Goal: Complete application form

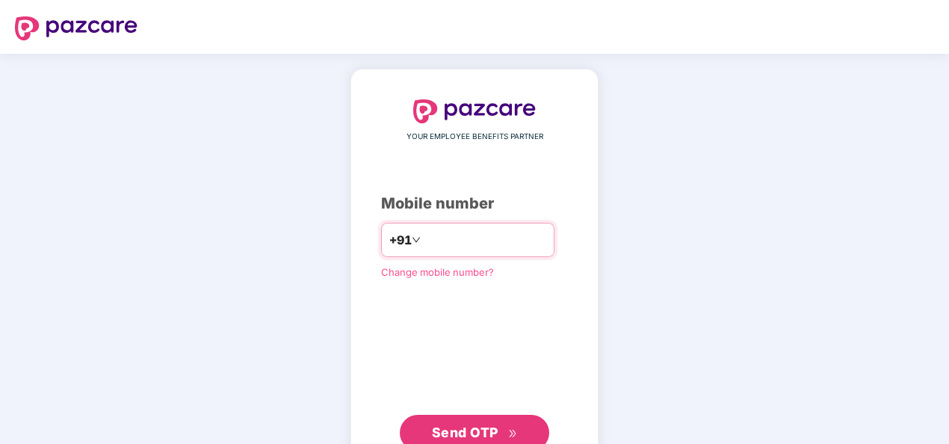
type input "**********"
click at [478, 417] on button "Send OTP" at bounding box center [475, 433] width 150 height 36
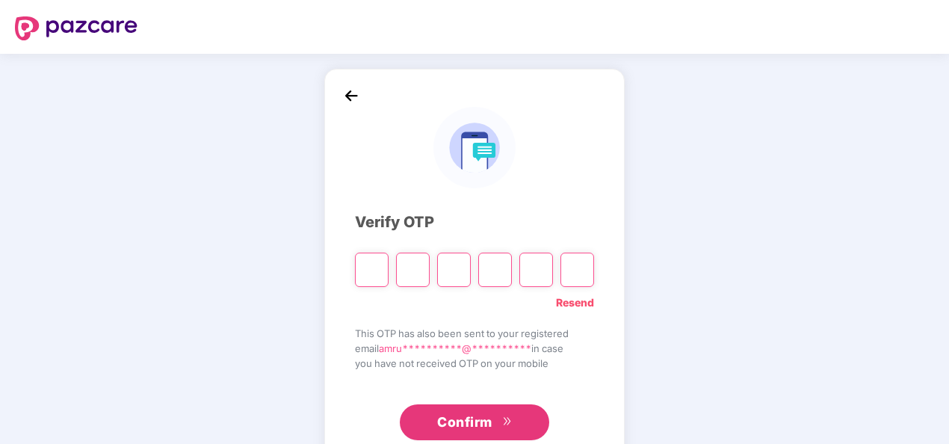
type input "*"
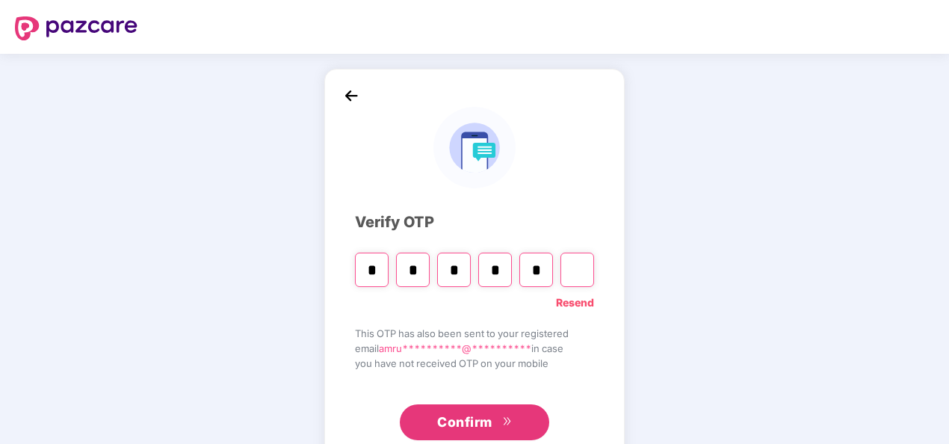
type input "*"
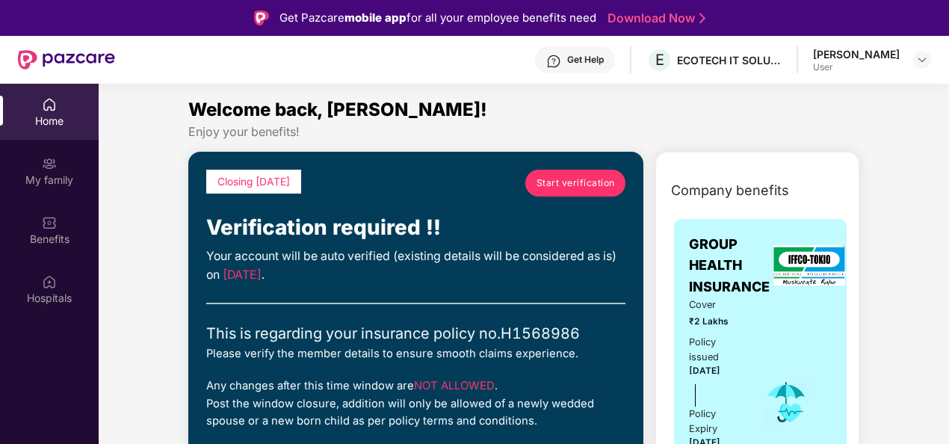
click at [568, 182] on span "Start verification" at bounding box center [576, 183] width 78 height 14
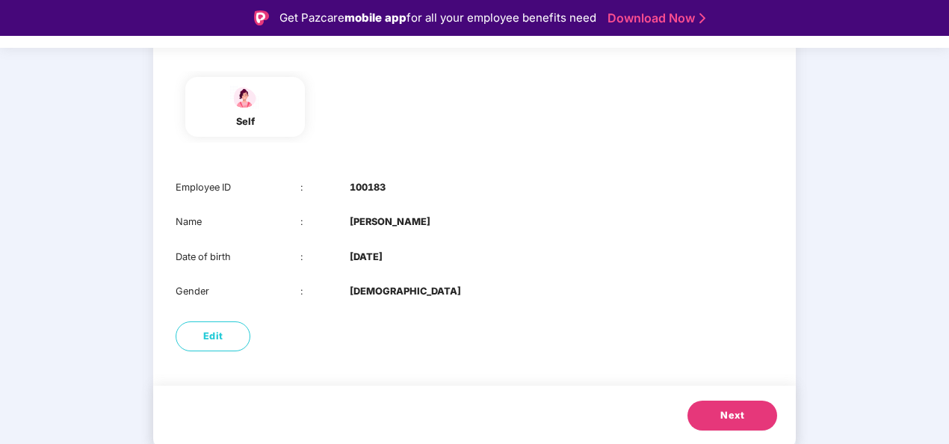
scroll to position [36, 0]
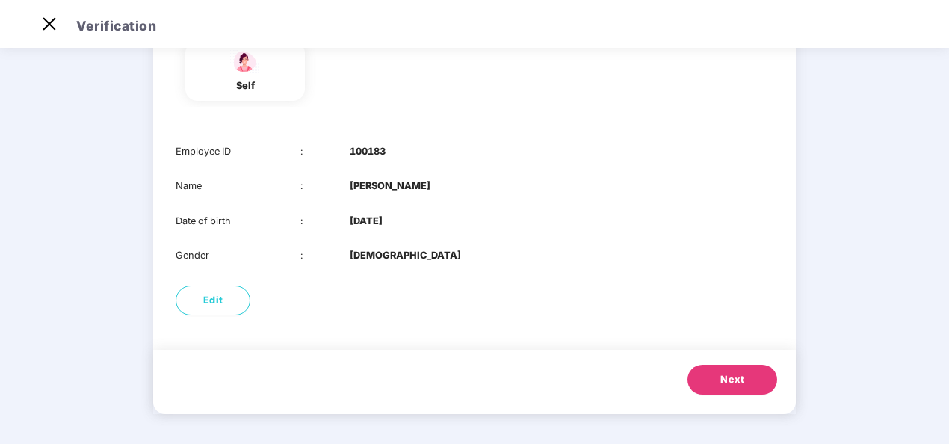
click at [719, 371] on button "Next" at bounding box center [733, 380] width 90 height 30
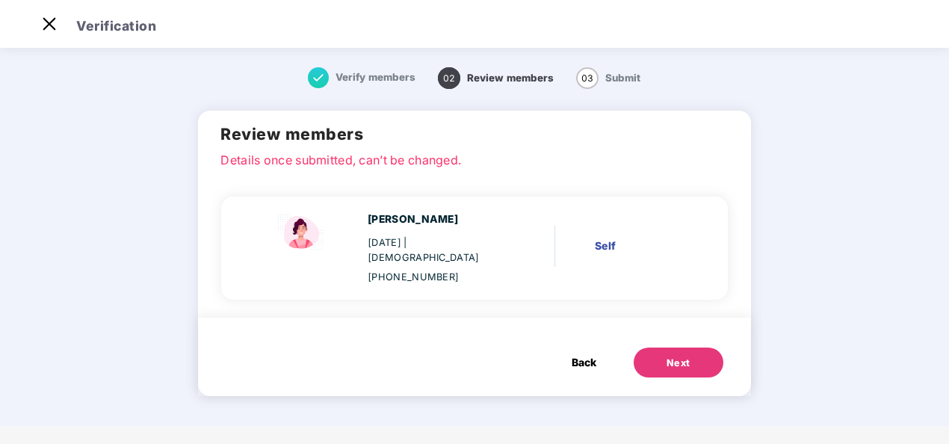
scroll to position [0, 0]
click at [674, 356] on div "Next" at bounding box center [679, 363] width 24 height 15
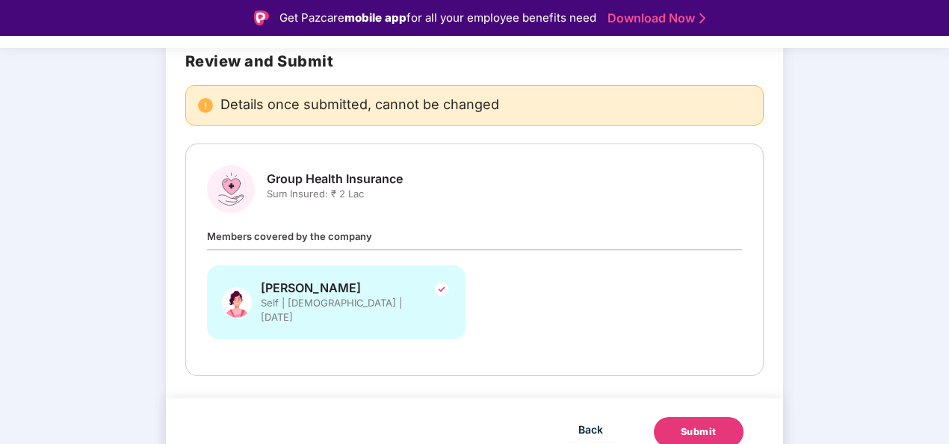
scroll to position [36, 0]
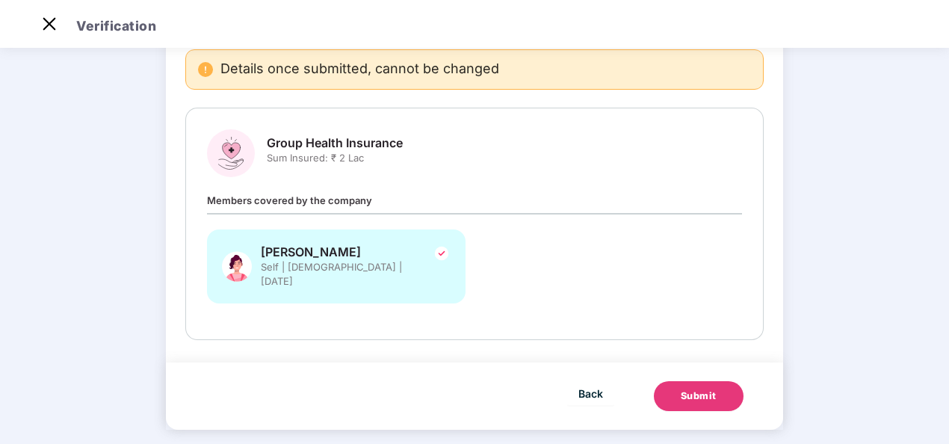
click at [434, 249] on img at bounding box center [442, 253] width 18 height 18
click at [591, 384] on span "Back" at bounding box center [591, 393] width 25 height 19
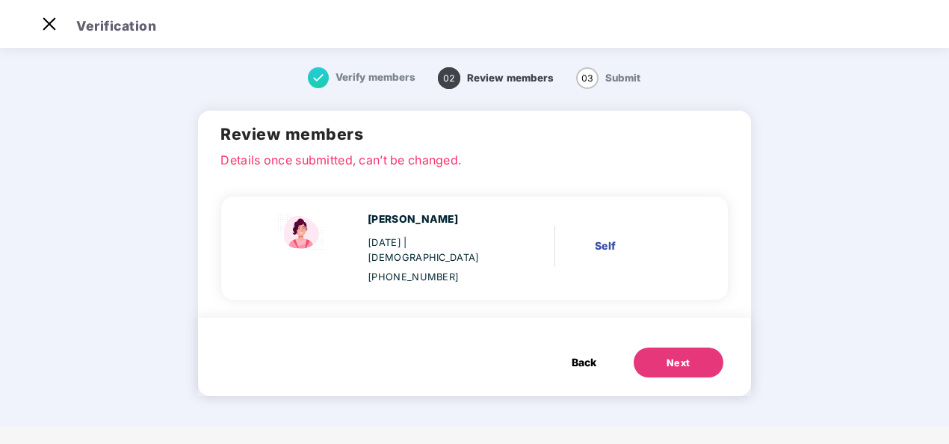
click at [578, 354] on span "Back" at bounding box center [584, 362] width 25 height 16
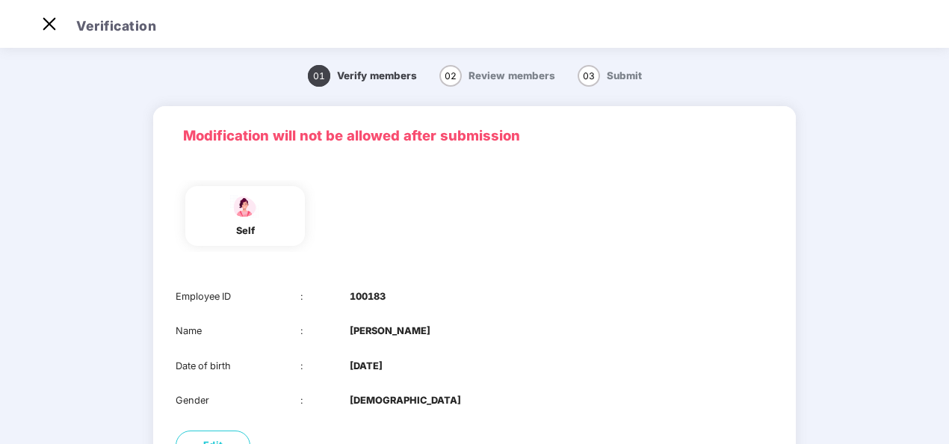
scroll to position [145, 0]
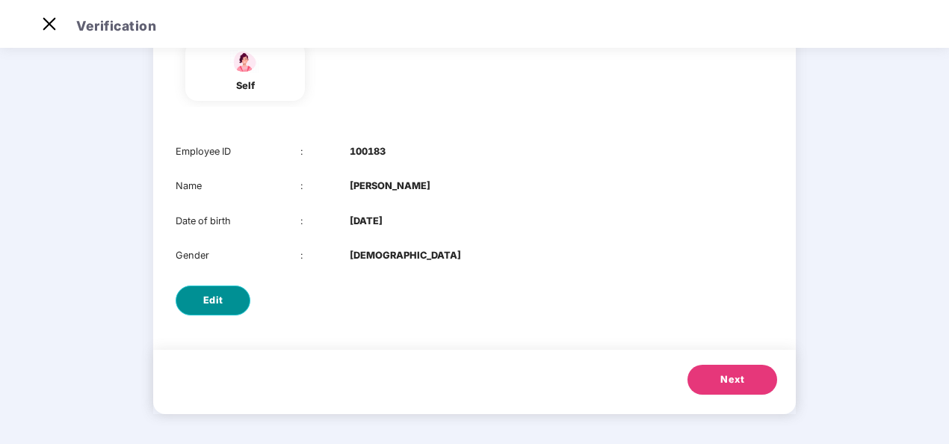
click at [221, 301] on span "Edit" at bounding box center [213, 300] width 20 height 15
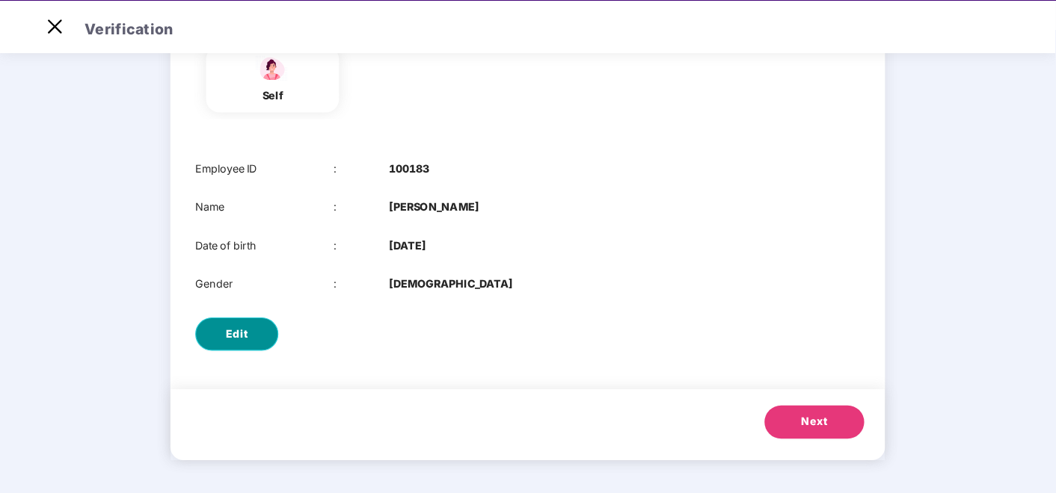
scroll to position [0, 0]
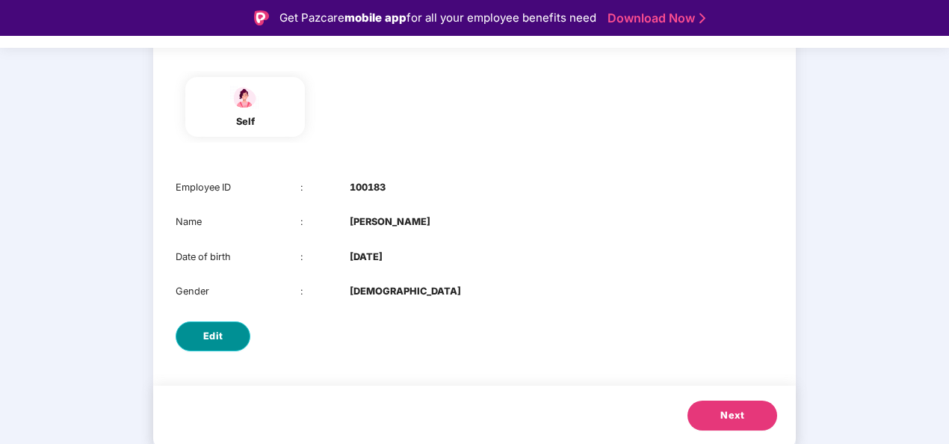
select select "******"
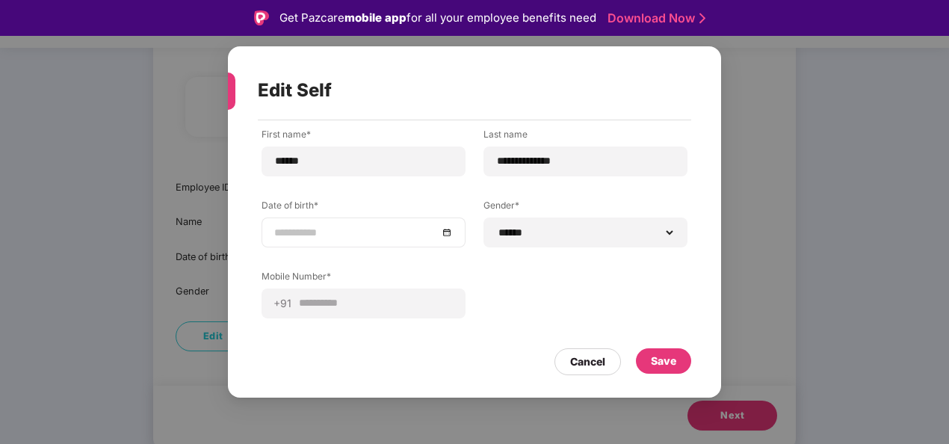
click at [448, 232] on div at bounding box center [363, 232] width 179 height 16
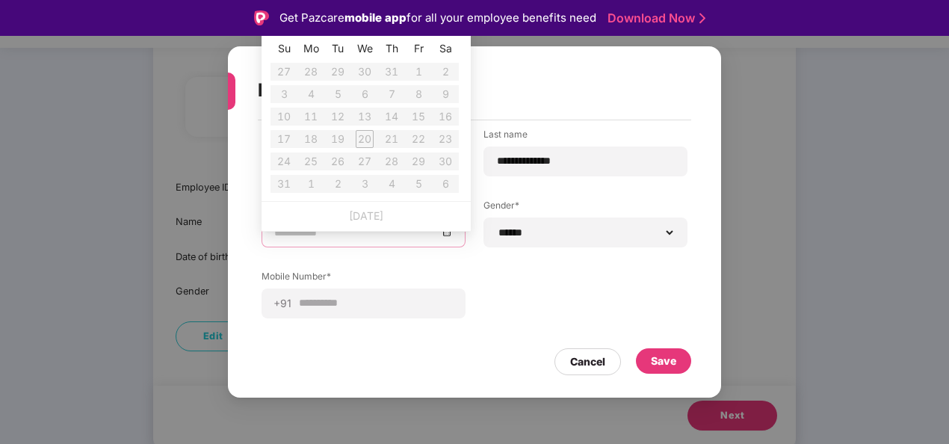
click at [330, 242] on div at bounding box center [364, 233] width 204 height 30
click at [309, 237] on input at bounding box center [356, 232] width 164 height 16
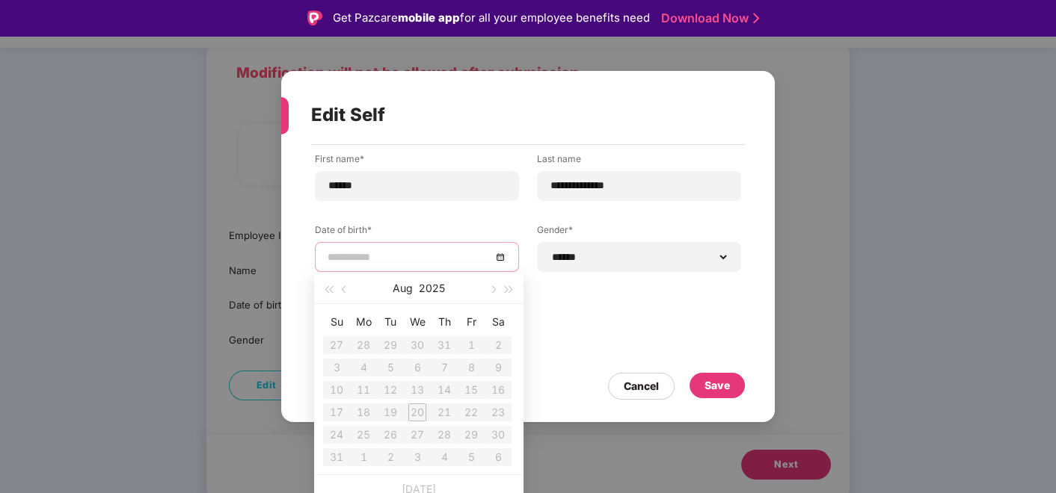
scroll to position [98, 0]
click at [434, 288] on button "2025" at bounding box center [432, 289] width 26 height 30
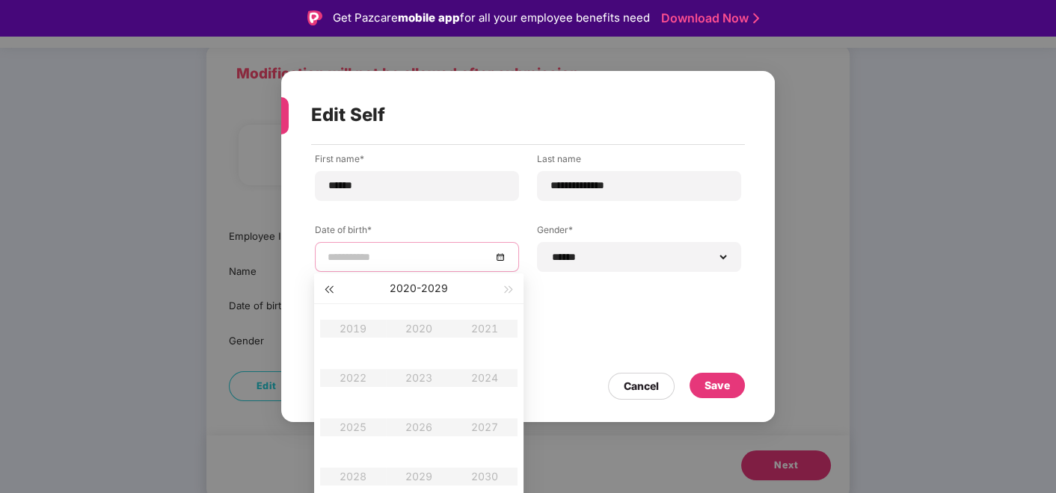
click at [330, 288] on span "button" at bounding box center [327, 289] width 7 height 7
type input "**********"
click at [412, 443] on div "1999" at bounding box center [418, 477] width 45 height 18
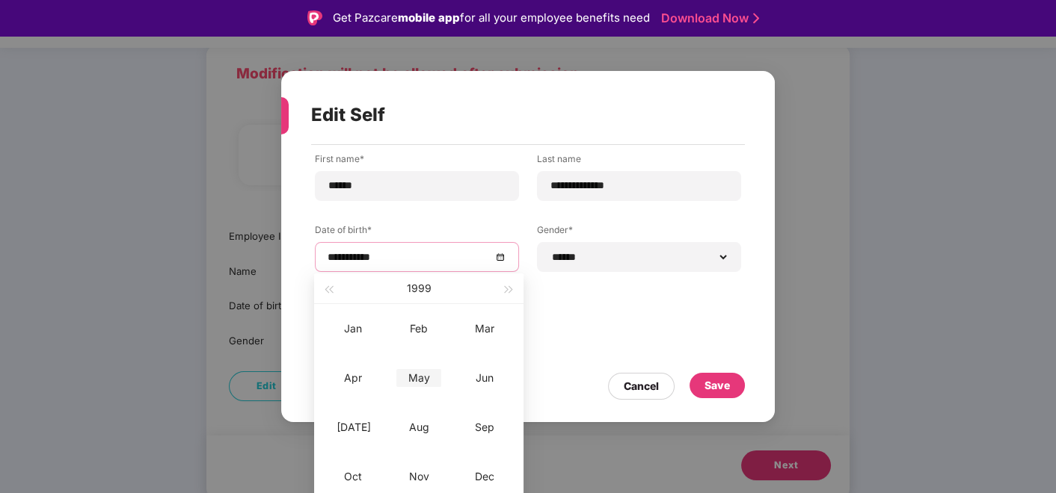
type input "**********"
click at [416, 382] on div "May" at bounding box center [418, 378] width 45 height 18
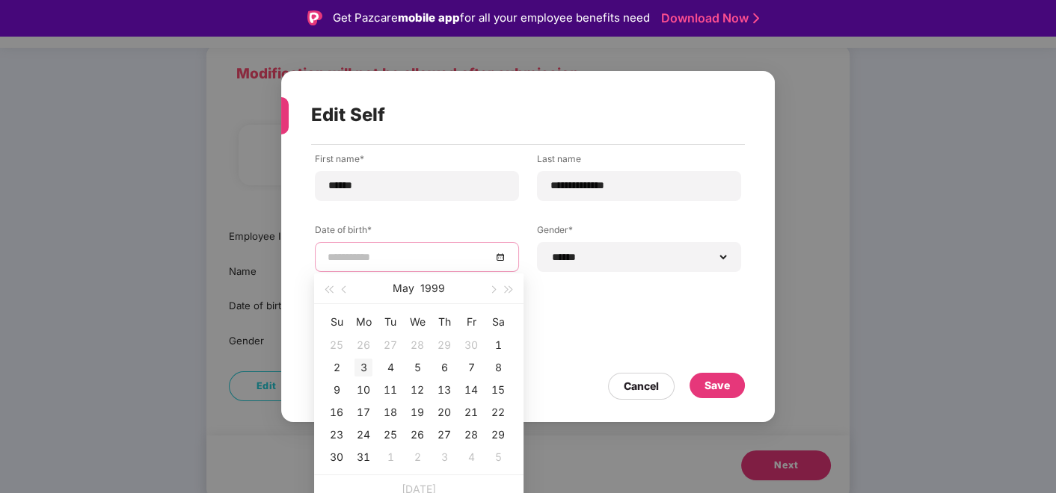
type input "**********"
click at [360, 363] on div "3" at bounding box center [363, 368] width 18 height 18
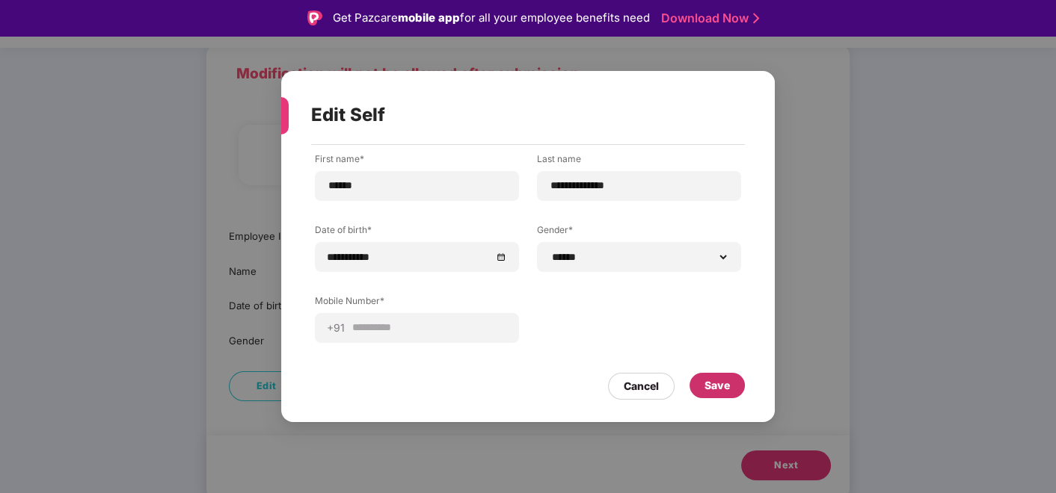
click at [715, 384] on div "Save" at bounding box center [716, 386] width 25 height 16
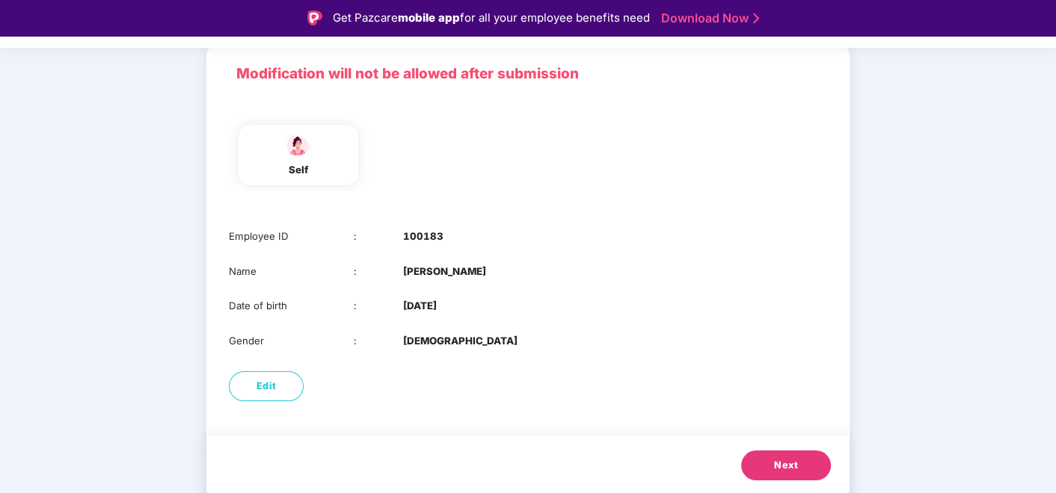
click at [801, 443] on button "Next" at bounding box center [786, 466] width 90 height 30
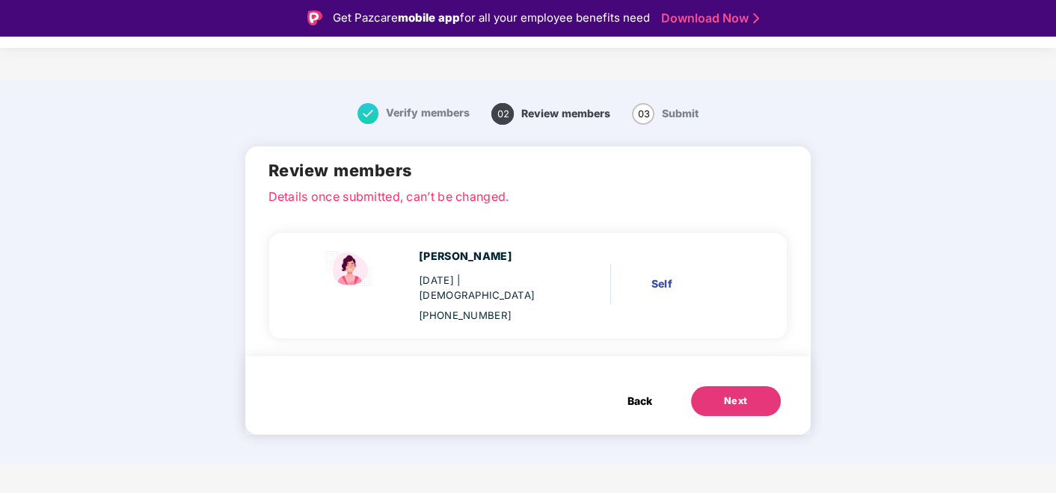
scroll to position [0, 0]
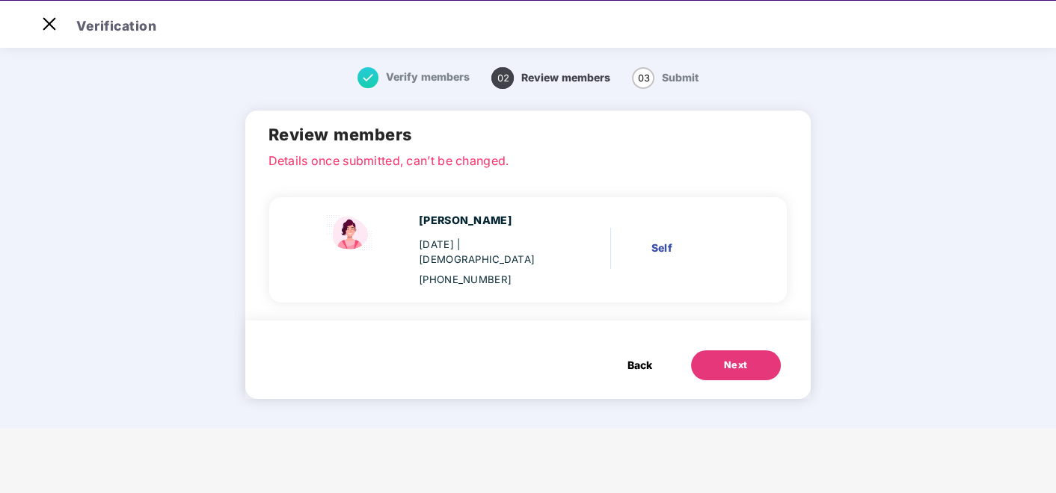
click at [721, 351] on button "Next" at bounding box center [736, 366] width 90 height 30
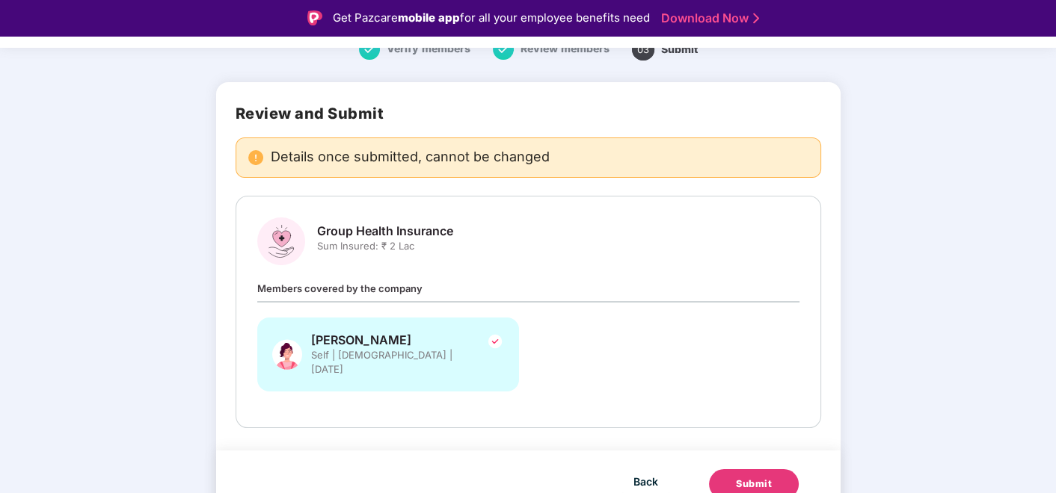
scroll to position [67, 0]
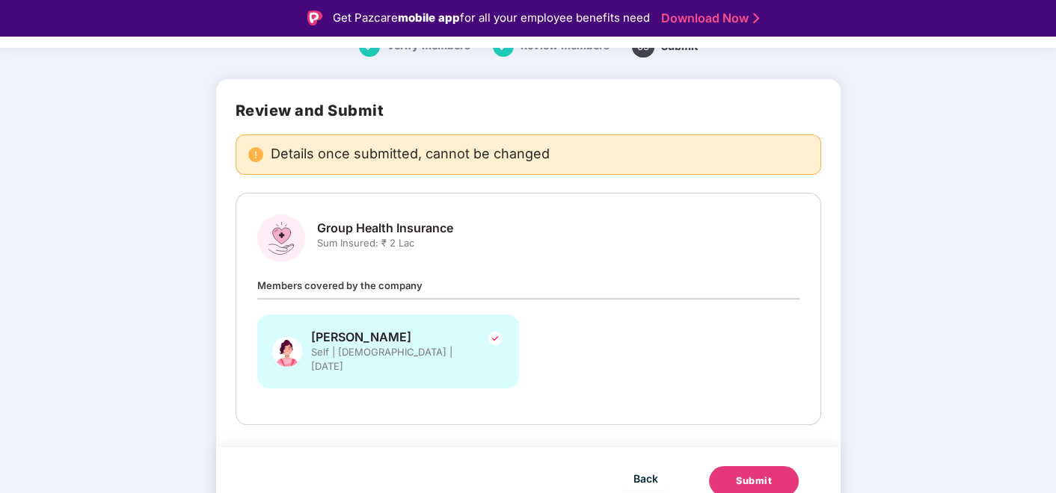
click at [744, 443] on div "Submit" at bounding box center [754, 481] width 36 height 15
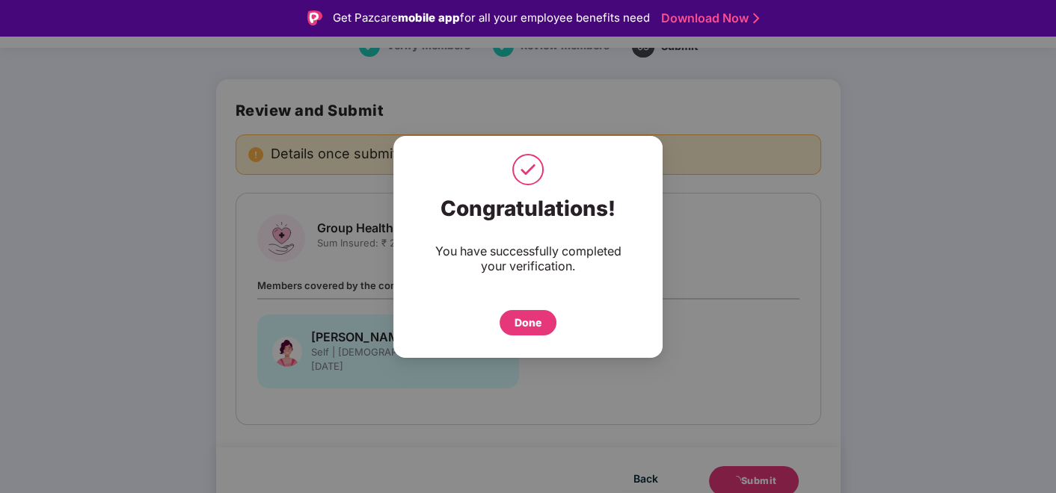
click at [536, 324] on div "Done" at bounding box center [527, 323] width 27 height 16
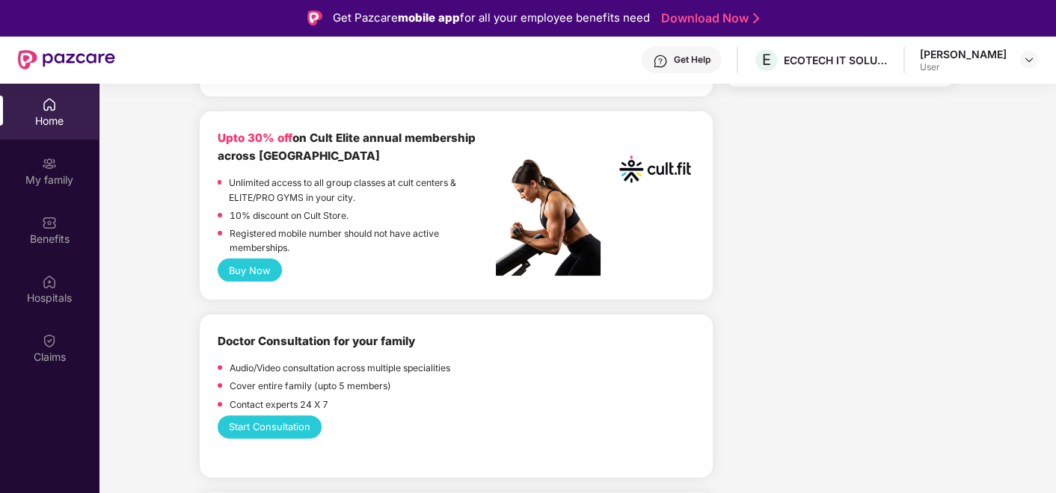
scroll to position [589, 0]
